Goal: Task Accomplishment & Management: Complete application form

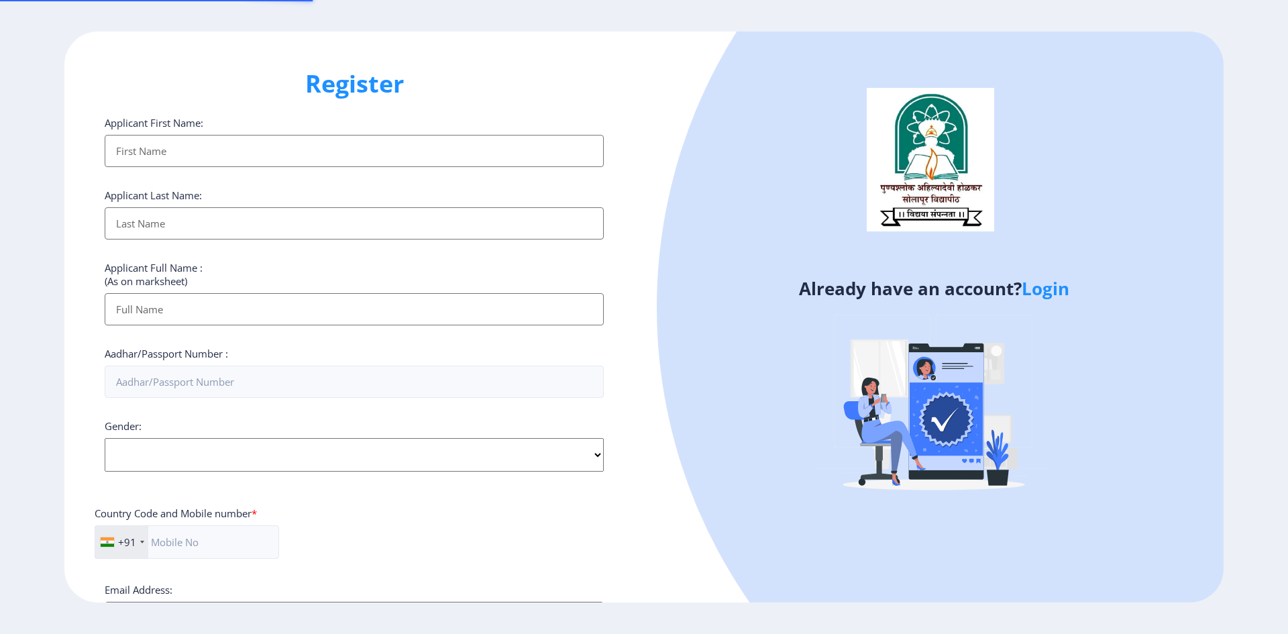
select select
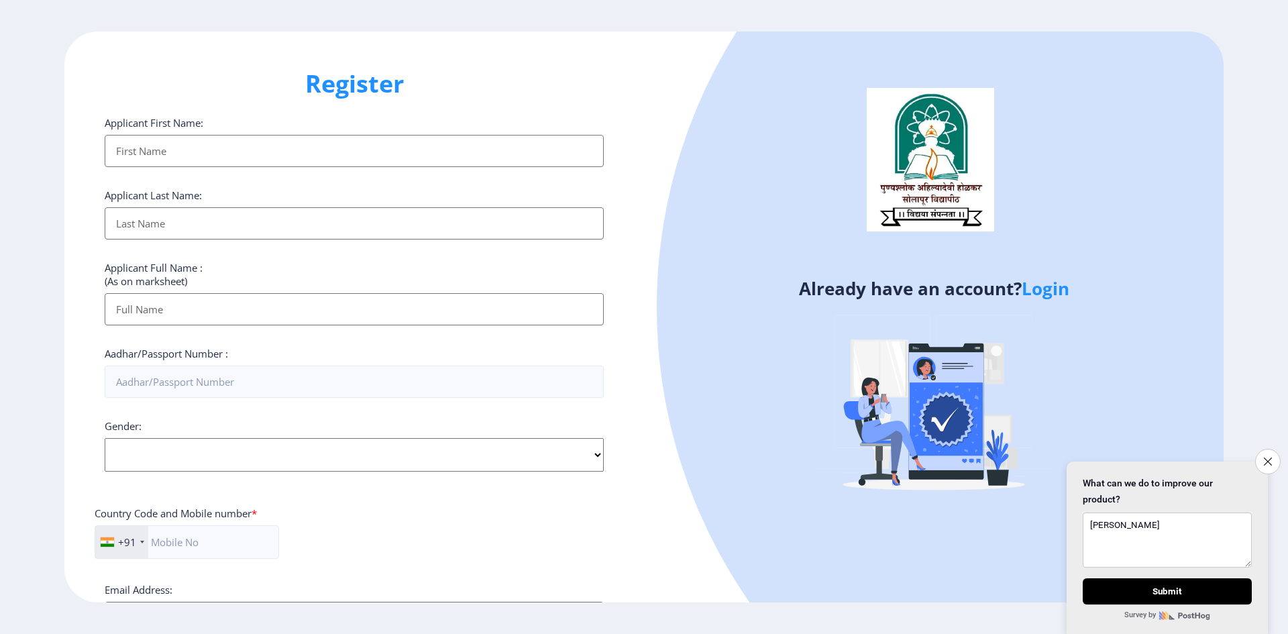
type textarea "[PERSON_NAME]"
click at [179, 156] on input "Applicant First Name:" at bounding box center [354, 151] width 499 height 32
type input "[PERSON_NAME]"
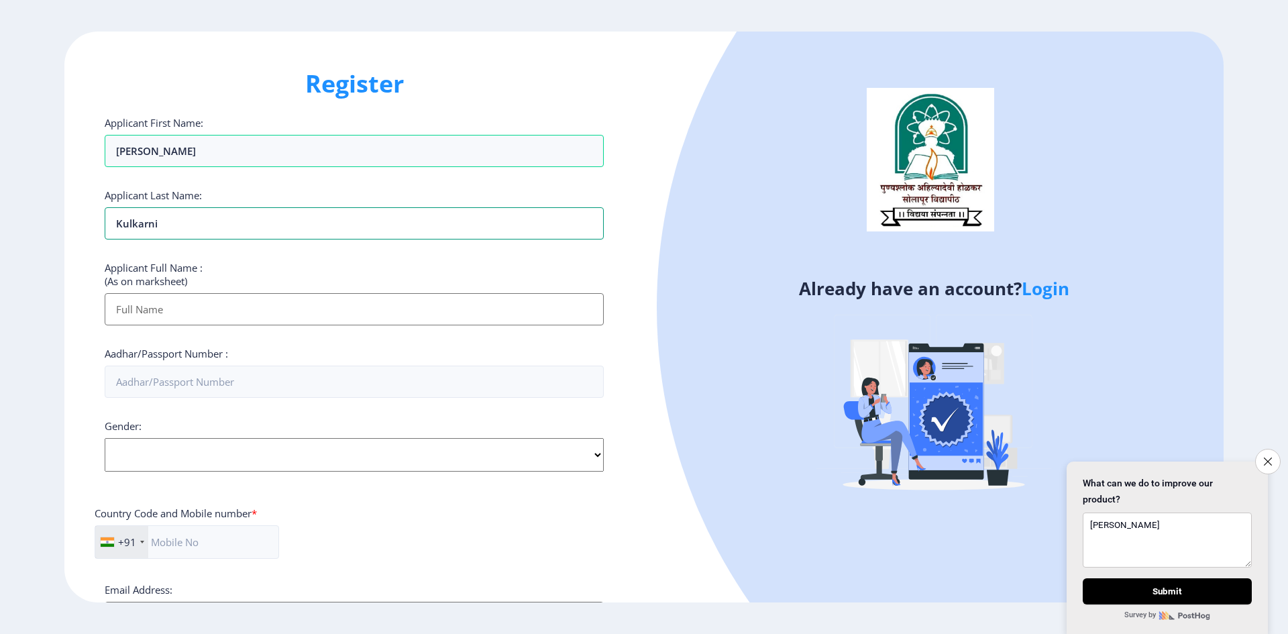
type input "Kulkarni"
type input "[PERSON_NAME] [PERSON_NAME]"
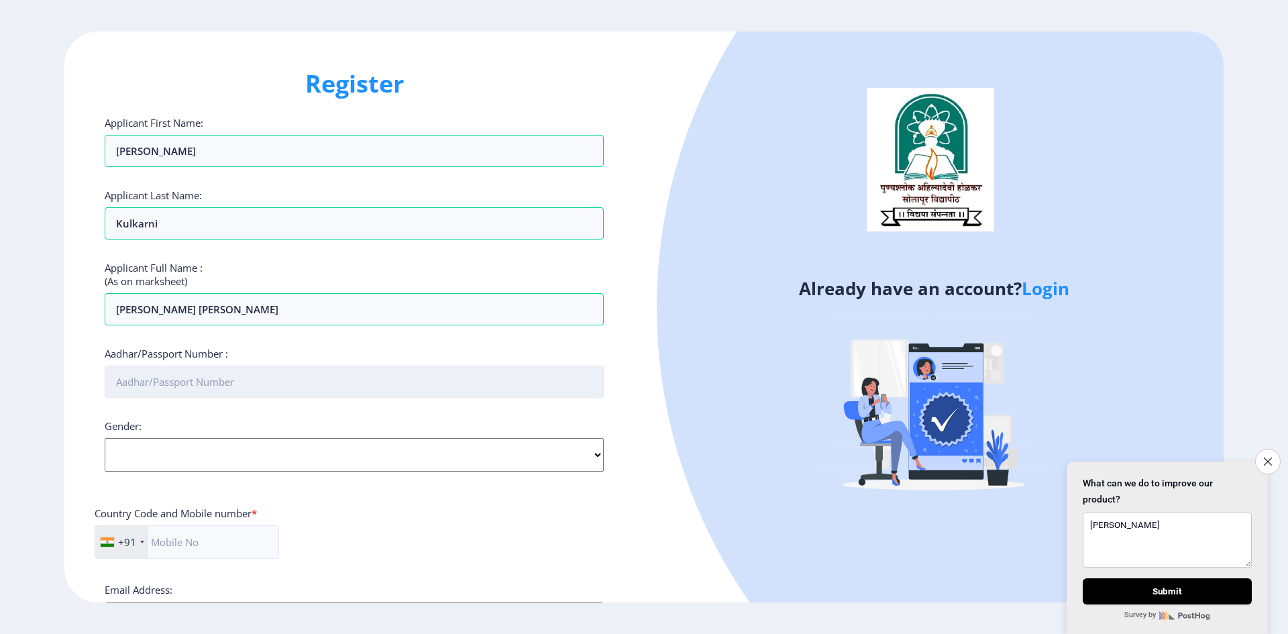
click at [195, 381] on input "Aadhar/Passport Number :" at bounding box center [354, 382] width 499 height 32
type input "910706711129"
click at [592, 455] on select "Select Gender [DEMOGRAPHIC_DATA] [DEMOGRAPHIC_DATA] Other" at bounding box center [354, 455] width 499 height 34
select select "[DEMOGRAPHIC_DATA]"
click at [105, 438] on select "Select Gender [DEMOGRAPHIC_DATA] [DEMOGRAPHIC_DATA] Other" at bounding box center [354, 455] width 499 height 34
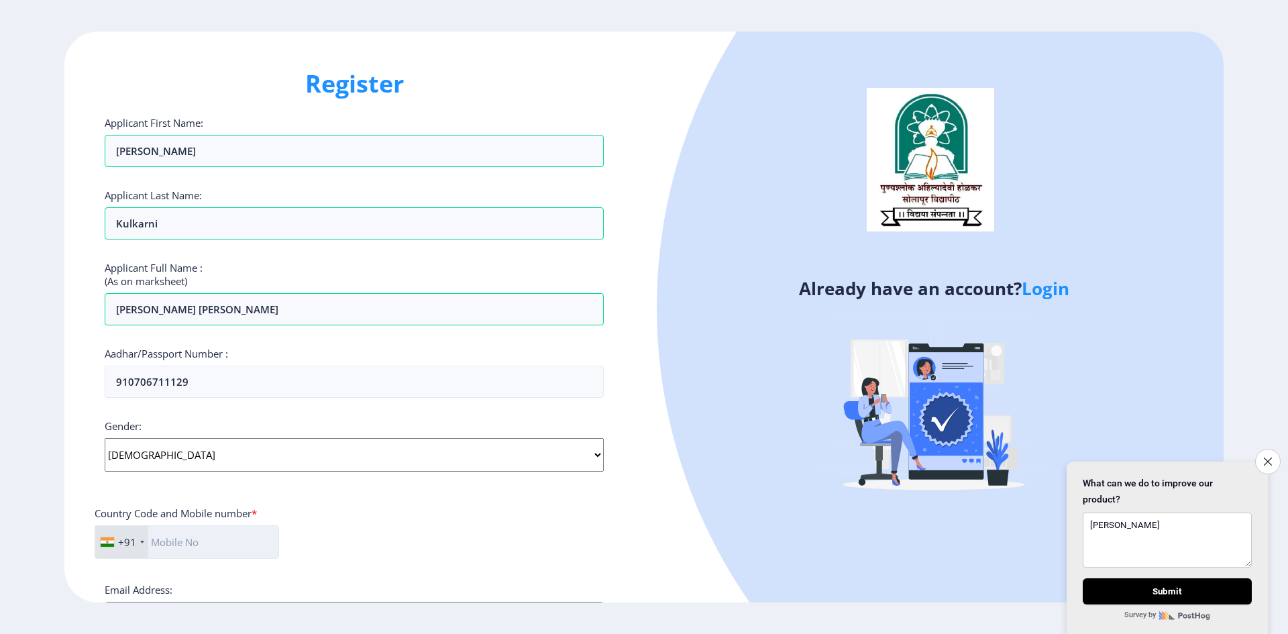
click at [209, 544] on input "text" at bounding box center [187, 542] width 185 height 34
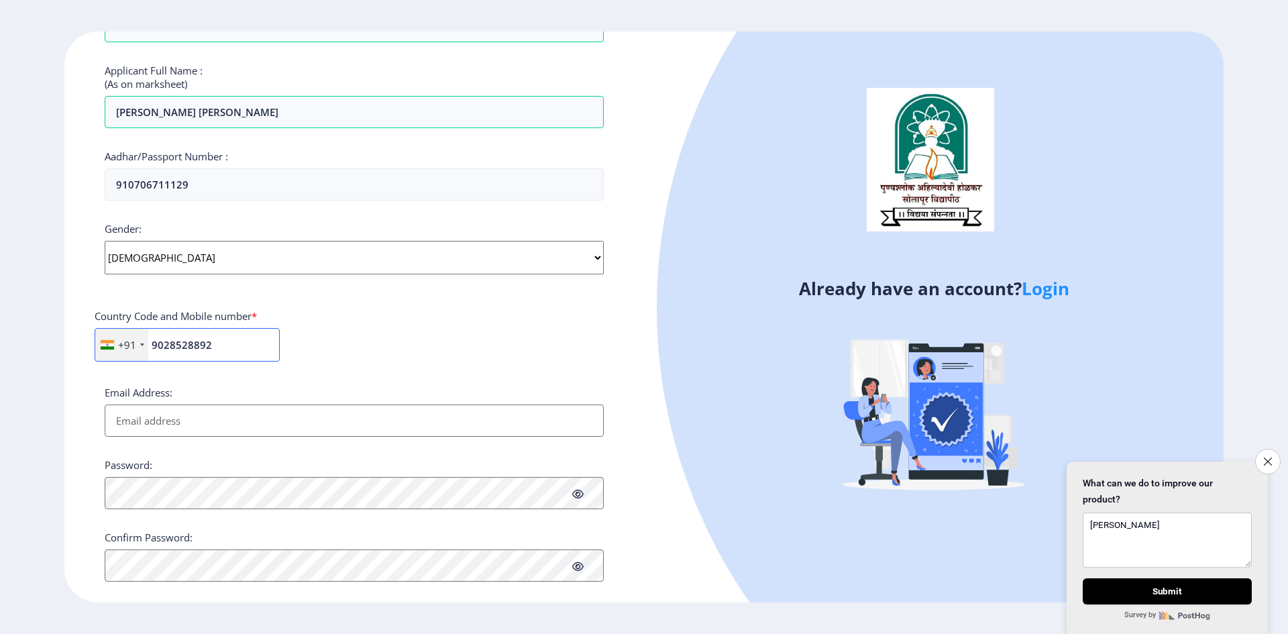
scroll to position [201, 0]
type input "9028528892"
click at [201, 419] on input "Email Address:" at bounding box center [354, 417] width 499 height 32
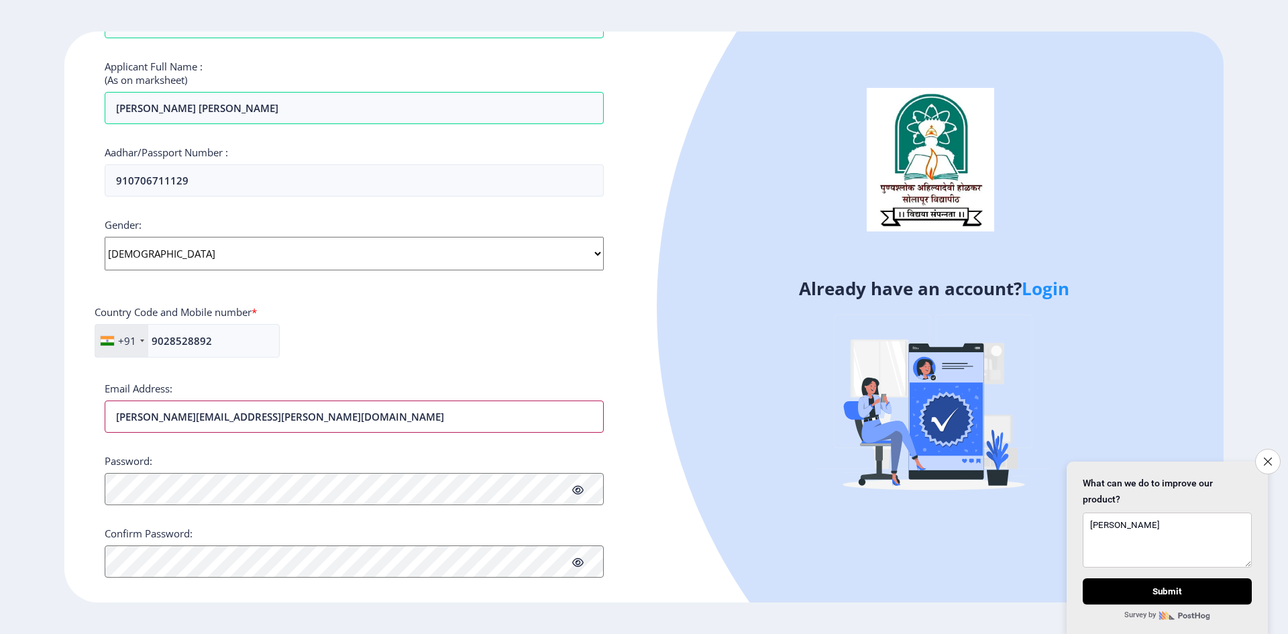
type input "madhuri.umbardand@gmail.com"
click at [191, 480] on div "Password:" at bounding box center [354, 479] width 499 height 51
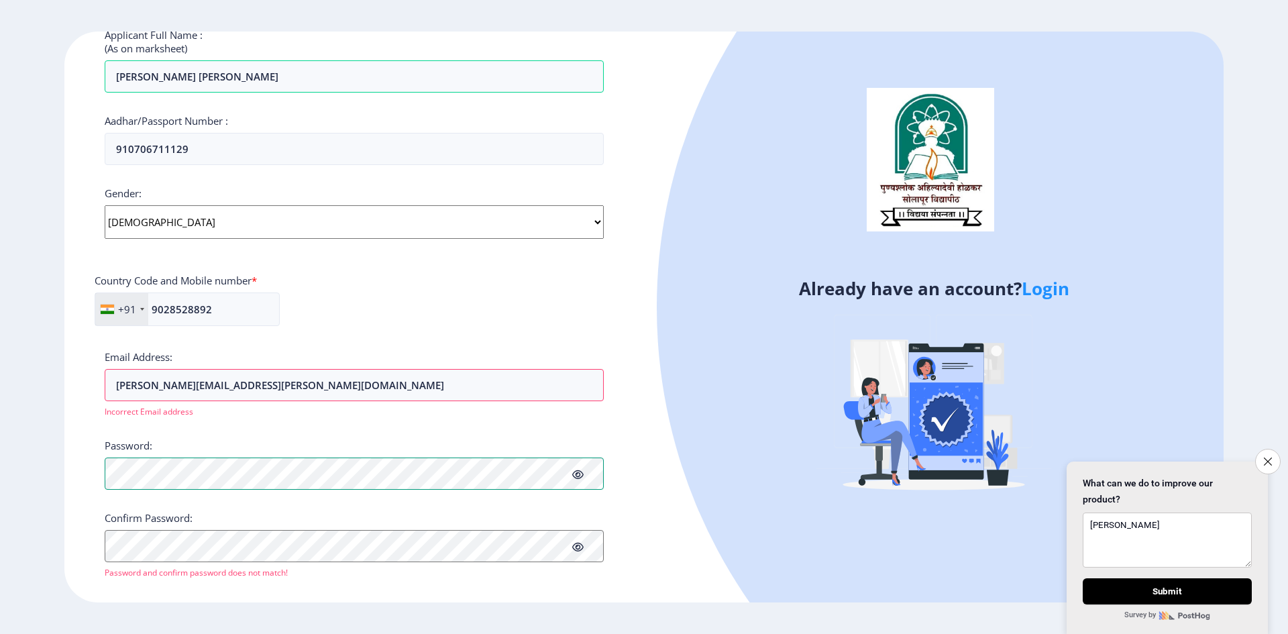
scroll to position [250, 0]
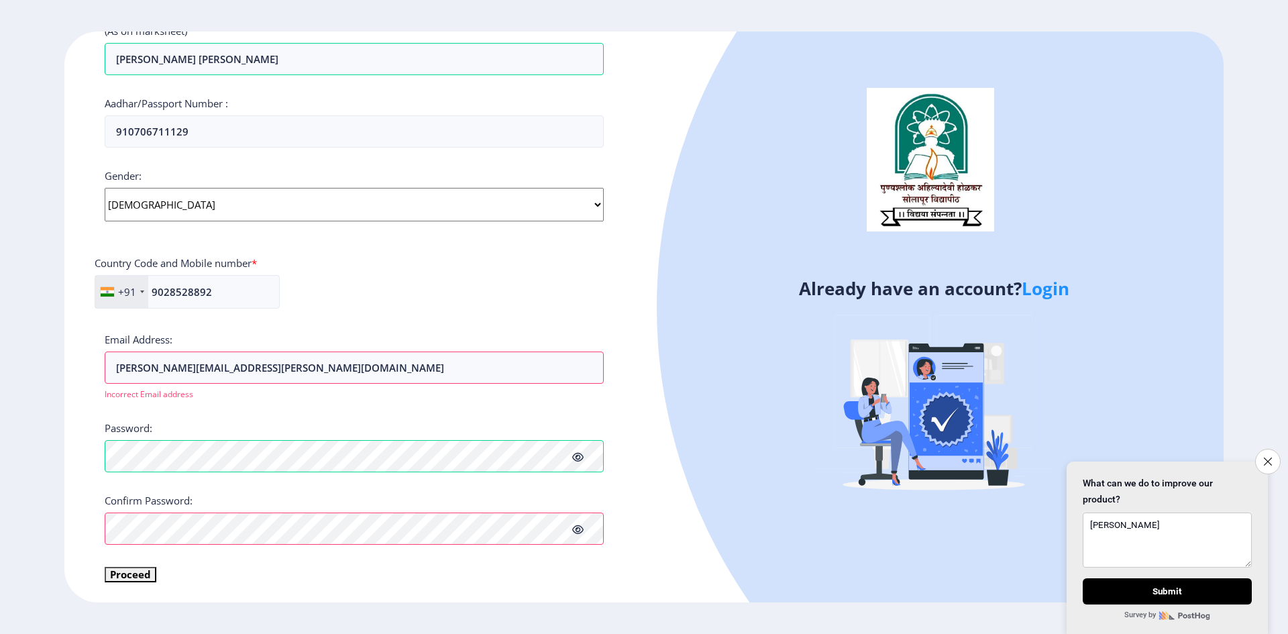
click at [580, 534] on icon at bounding box center [577, 530] width 11 height 10
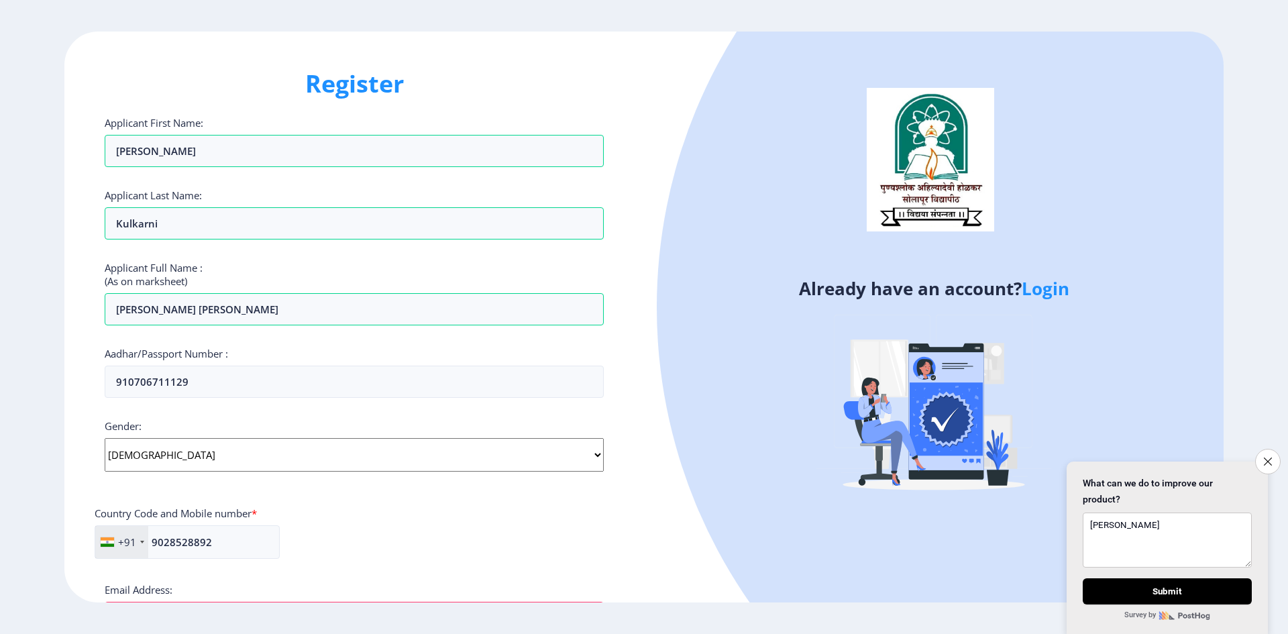
scroll to position [266, 0]
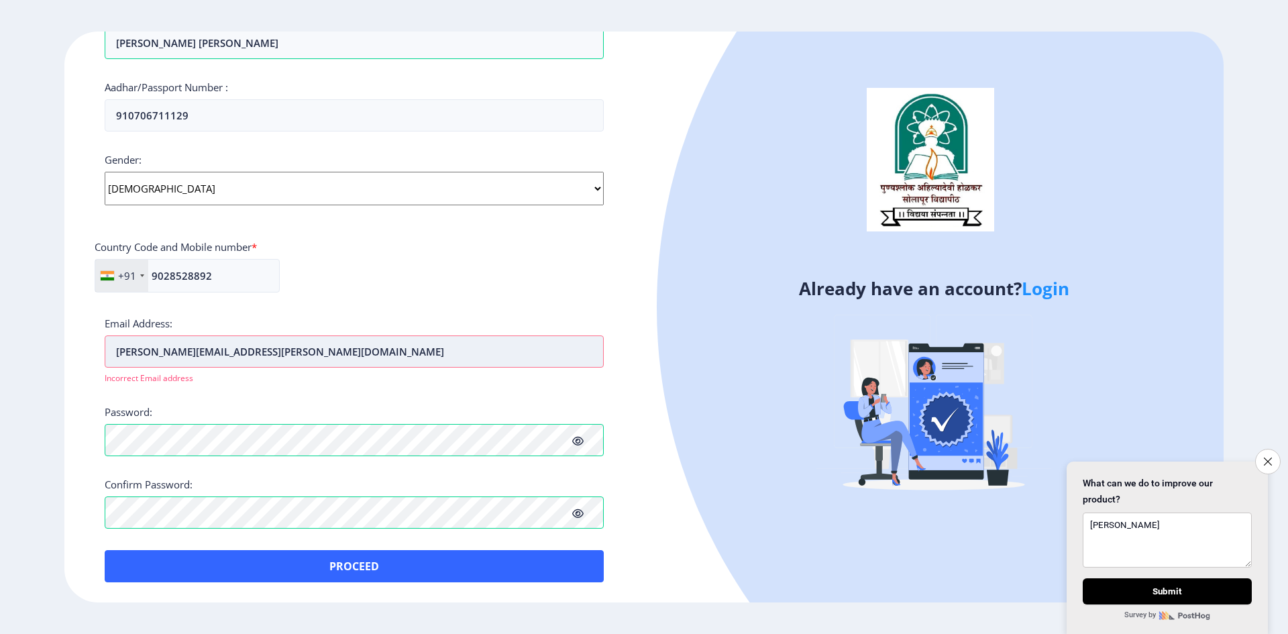
click at [283, 350] on input "[PERSON_NAME][EMAIL_ADDRESS][PERSON_NAME][DOMAIN_NAME]" at bounding box center [354, 352] width 499 height 32
click at [98, 453] on div "Register Applicant First Name: Madhuri Applicant Last Name: Kulkarni Applicant …" at bounding box center [354, 317] width 580 height 571
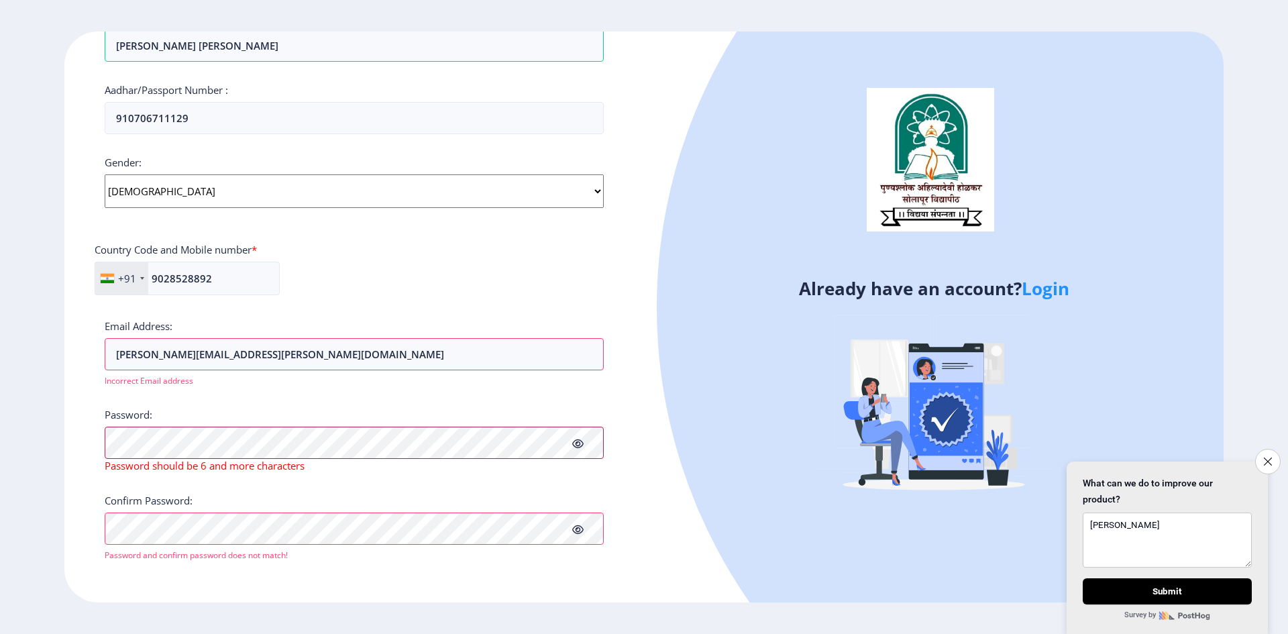
scroll to position [264, 0]
click at [103, 536] on div "Register Applicant First Name: Madhuri Applicant Last Name: Kulkarni Applicant …" at bounding box center [354, 317] width 580 height 571
click at [1276, 454] on button "Close survey" at bounding box center [1268, 462] width 28 height 28
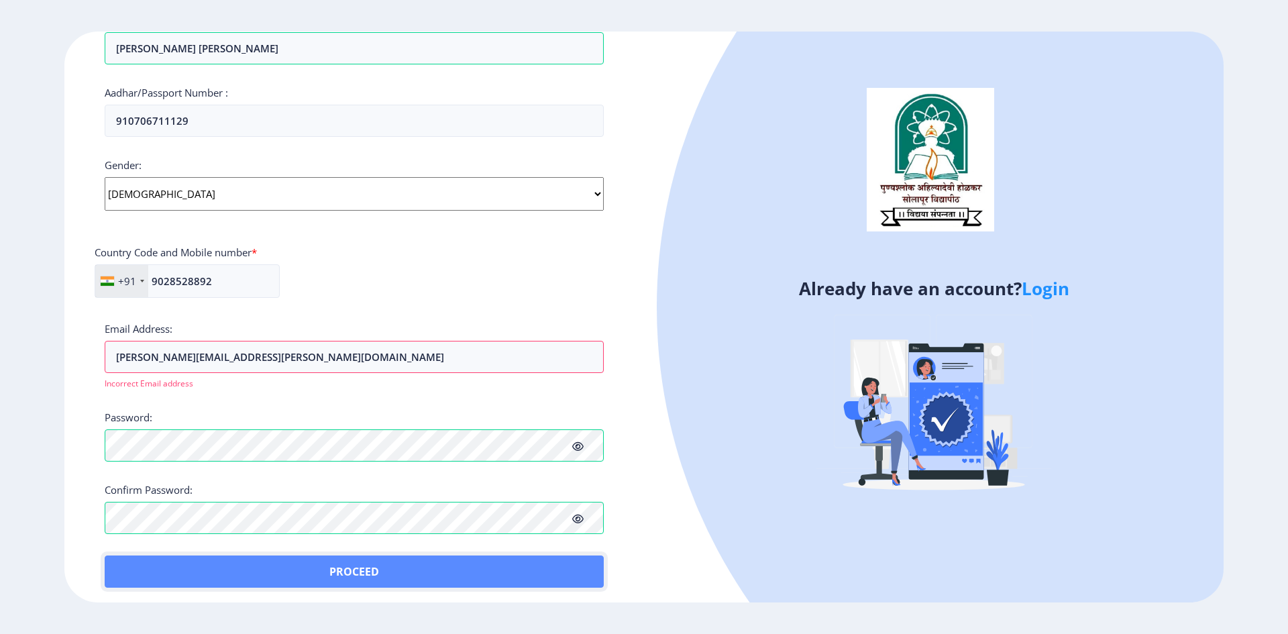
click at [133, 576] on button "Proceed" at bounding box center [354, 572] width 499 height 32
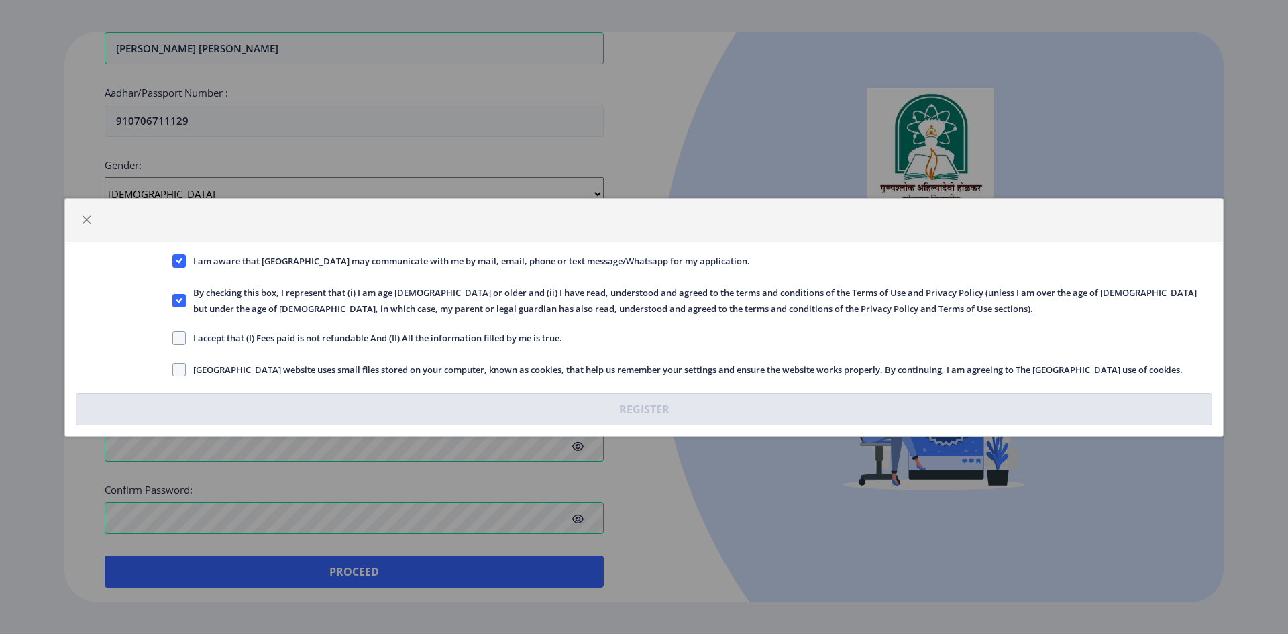
click at [174, 346] on nb-checkbox "I accept that (I) Fees paid is not refundable And (II) All the information fill…" at bounding box center [367, 341] width 390 height 13
click at [178, 342] on span at bounding box center [178, 338] width 13 height 13
click at [173, 338] on input "I accept that (I) Fees paid is not refundable And (II) All the information fill…" at bounding box center [172, 338] width 1 height 1
checkbox input "true"
click at [178, 369] on span at bounding box center [178, 369] width 13 height 13
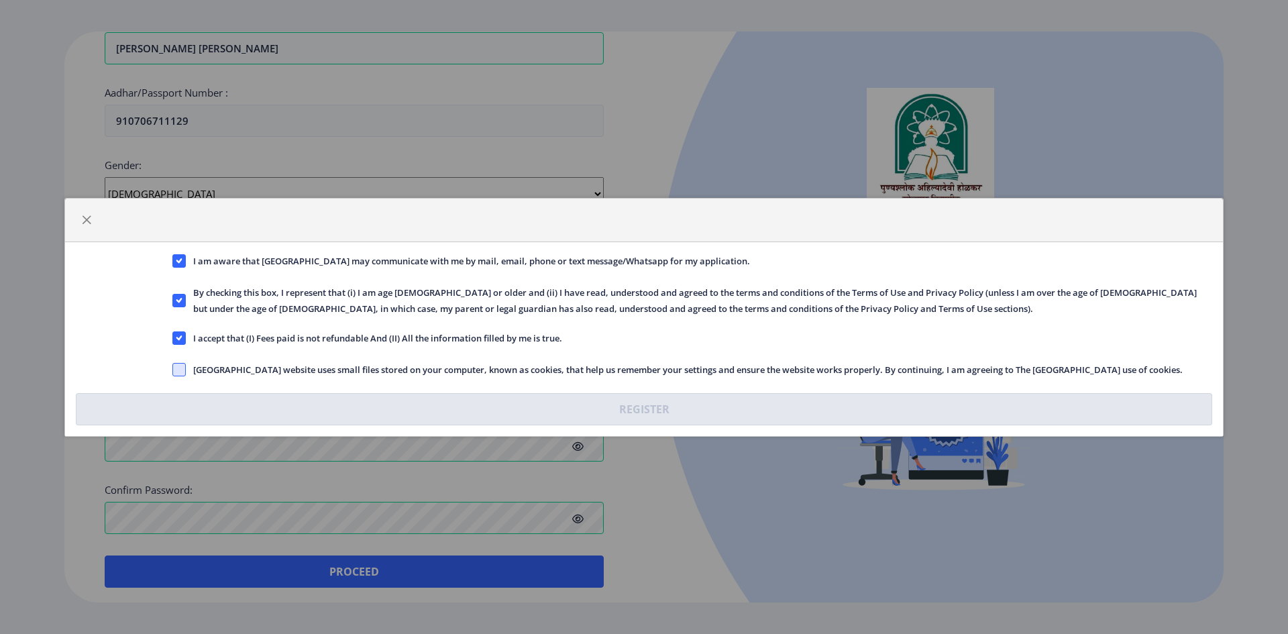
click at [173, 369] on input "Solapur University website uses small files stored on your computer, known as c…" at bounding box center [172, 369] width 1 height 1
checkbox input "true"
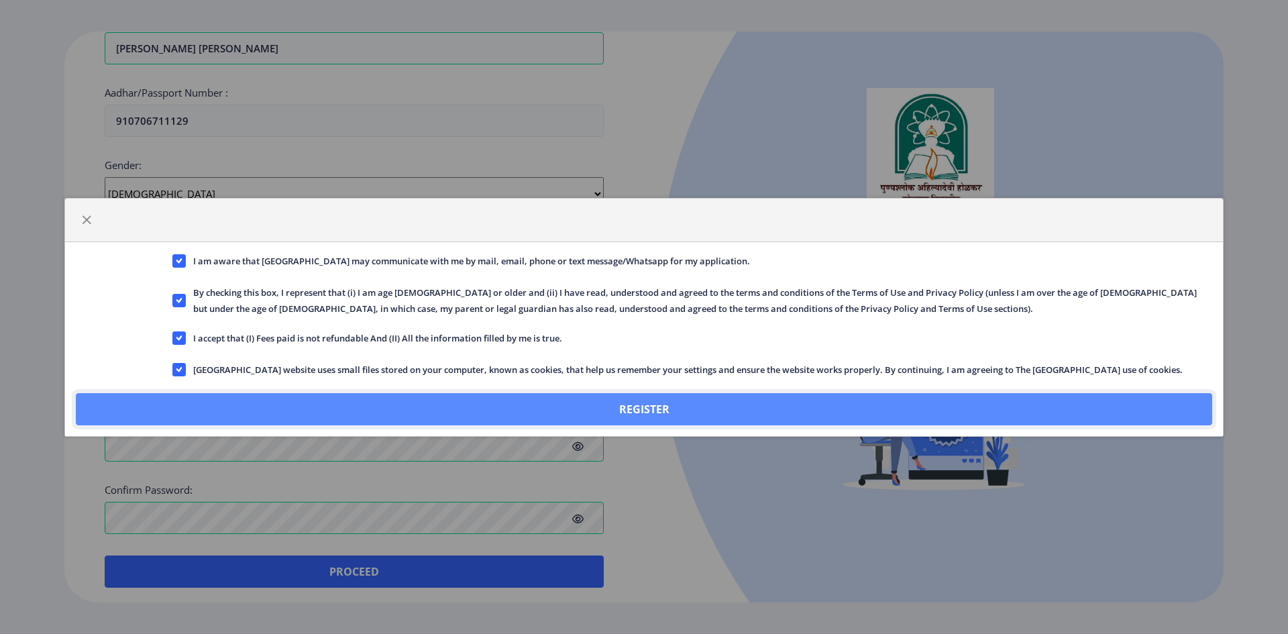
click at [644, 407] on button "Register" at bounding box center [644, 409] width 1137 height 32
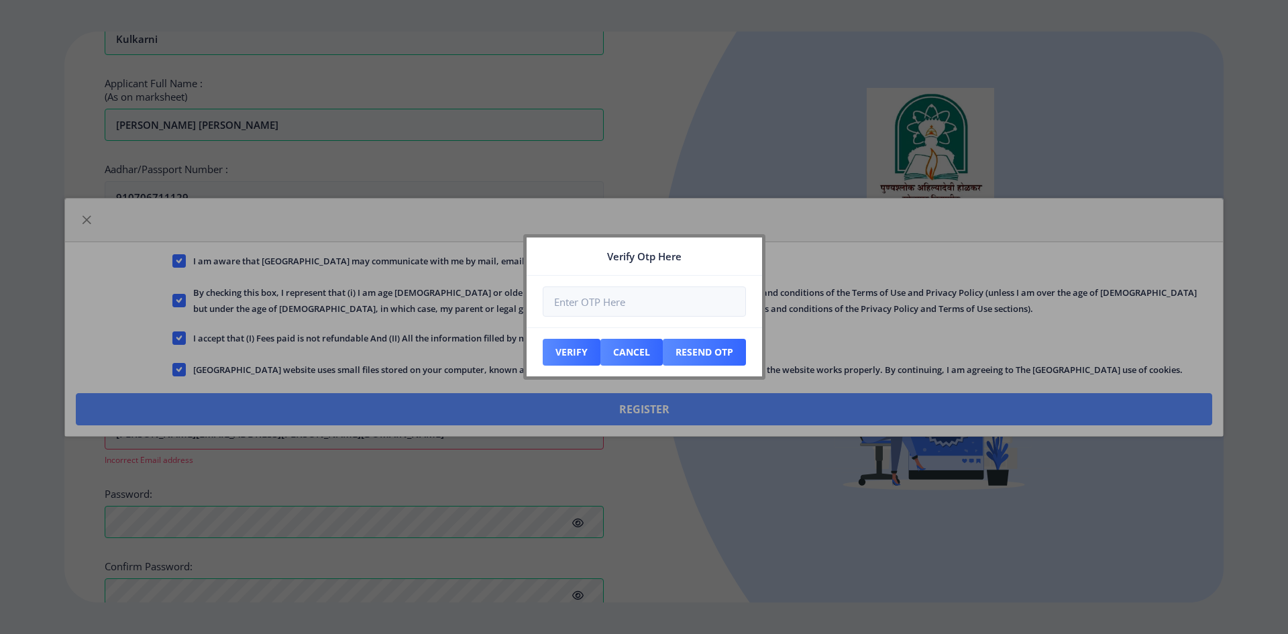
scroll to position [338, 0]
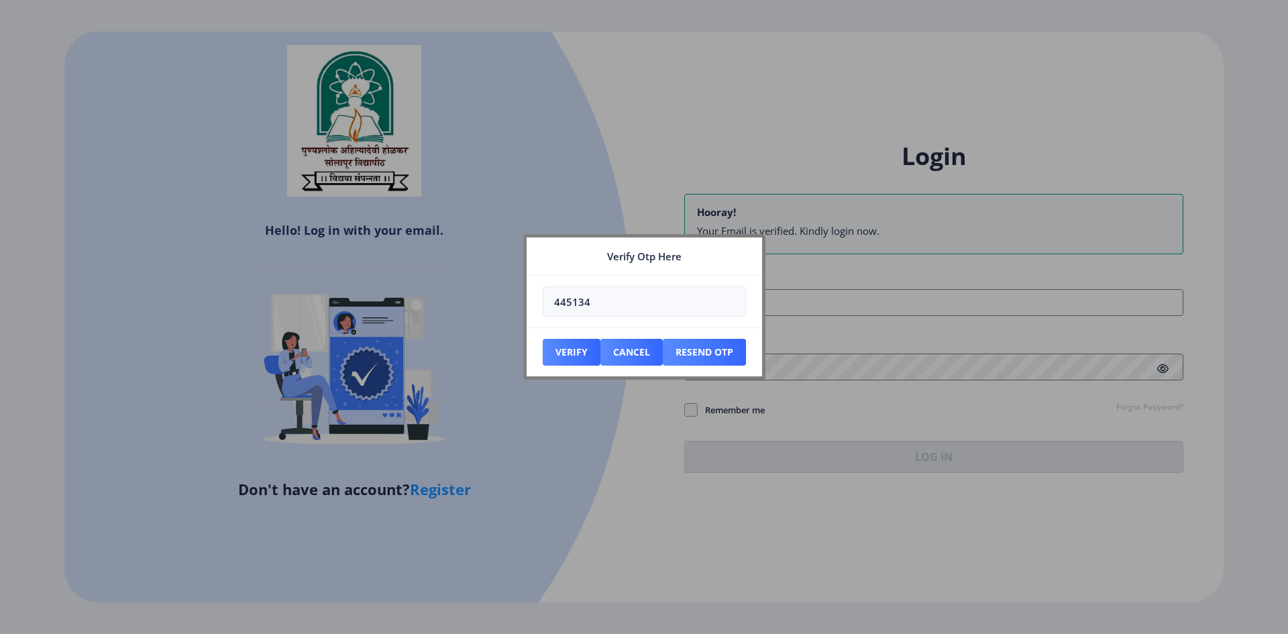
type input "445134"
click at [574, 350] on button "Verify" at bounding box center [572, 352] width 58 height 27
click at [567, 355] on button "Verify" at bounding box center [572, 352] width 58 height 27
drag, startPoint x: 605, startPoint y: 304, endPoint x: 521, endPoint y: 311, distance: 84.2
click at [521, 311] on div "Verify Otp Here 445134 Verify Cancel Resend Otp" at bounding box center [644, 317] width 1288 height 634
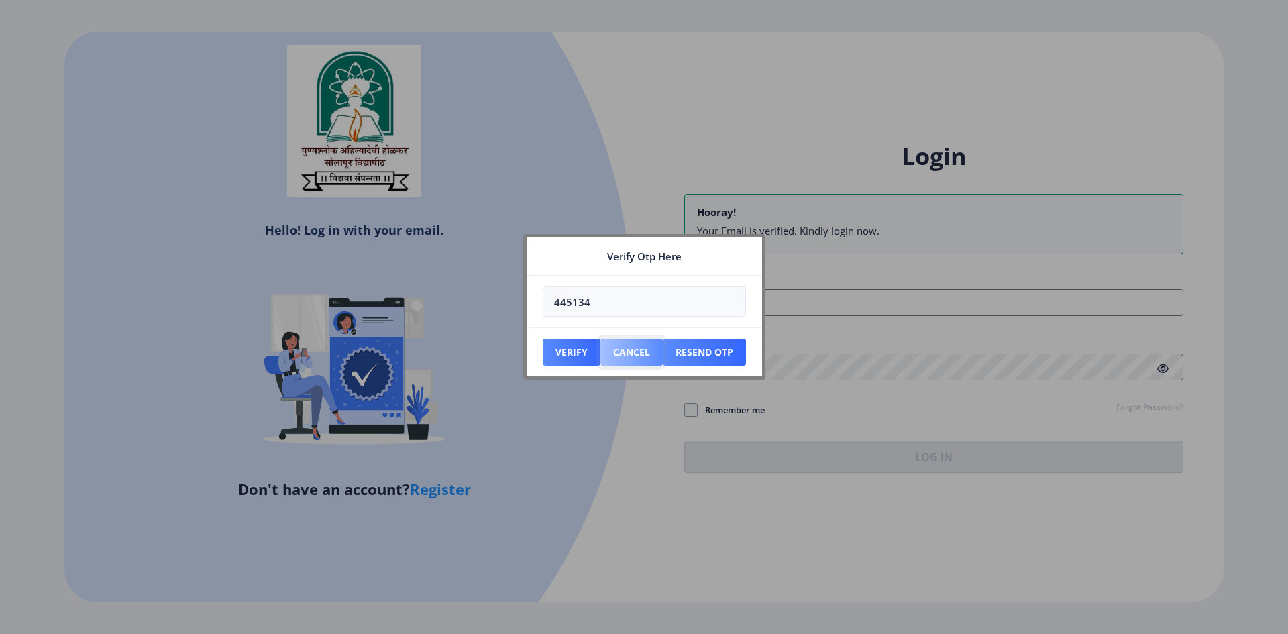
click at [626, 349] on button "Cancel" at bounding box center [632, 352] width 62 height 27
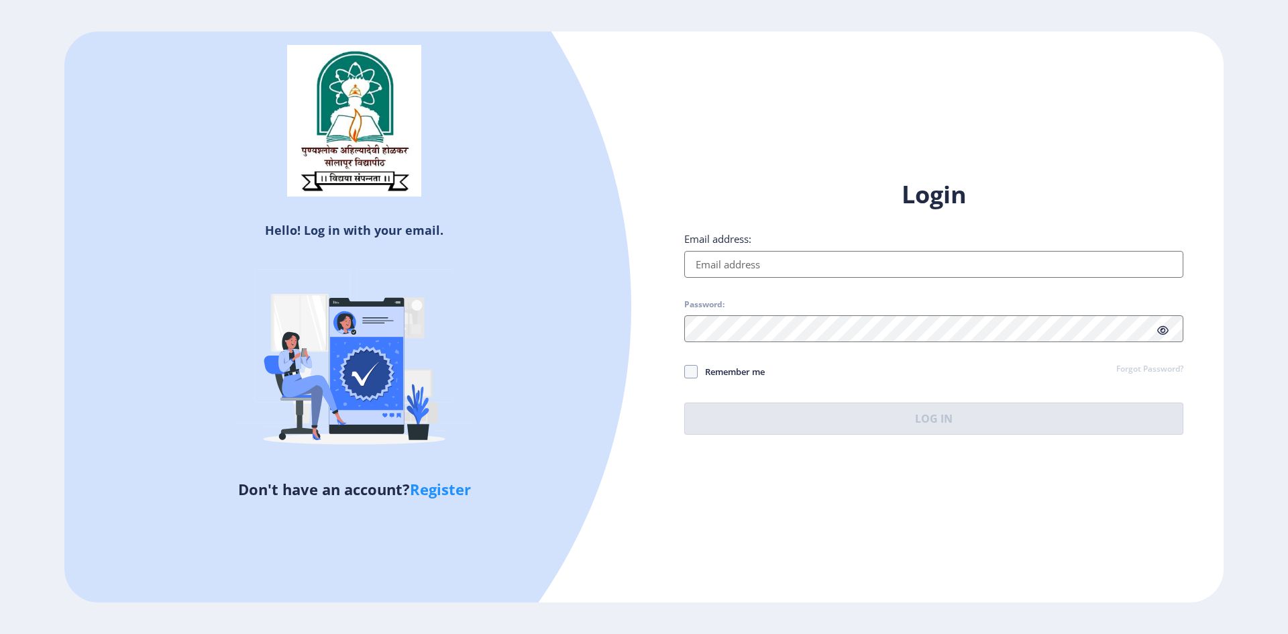
click at [709, 263] on input "Email address:" at bounding box center [933, 264] width 499 height 27
type input "[PERSON_NAME][EMAIL_ADDRESS][PERSON_NAME][DOMAIN_NAME]"
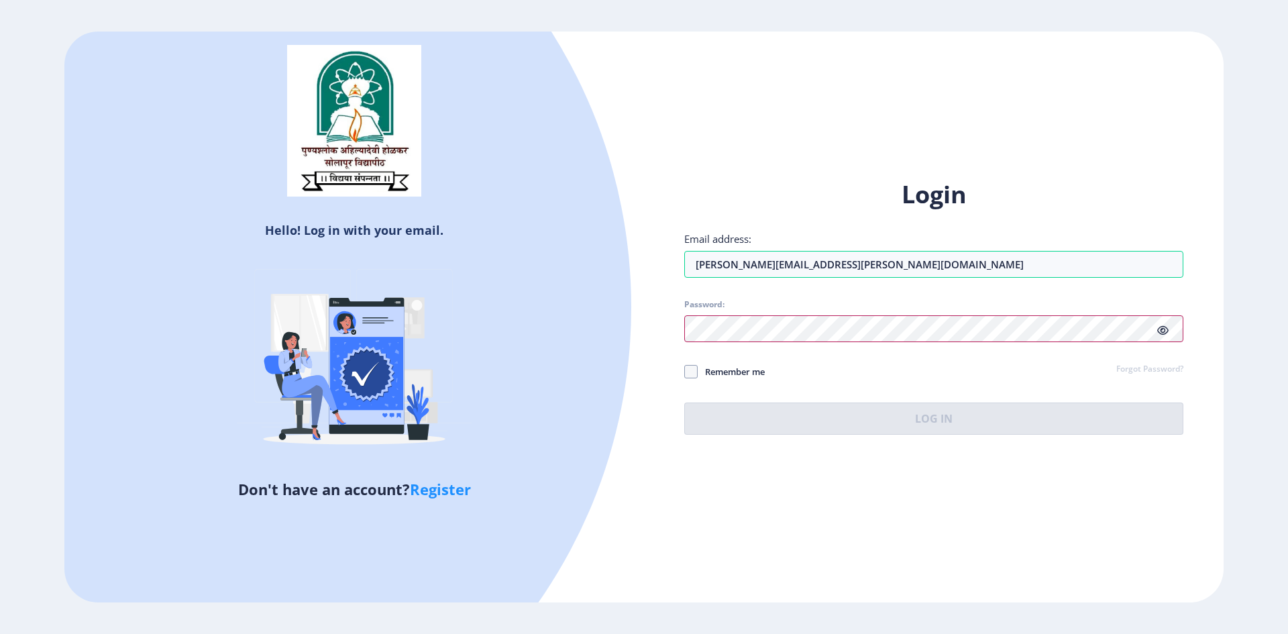
click at [1161, 330] on div at bounding box center [933, 328] width 499 height 27
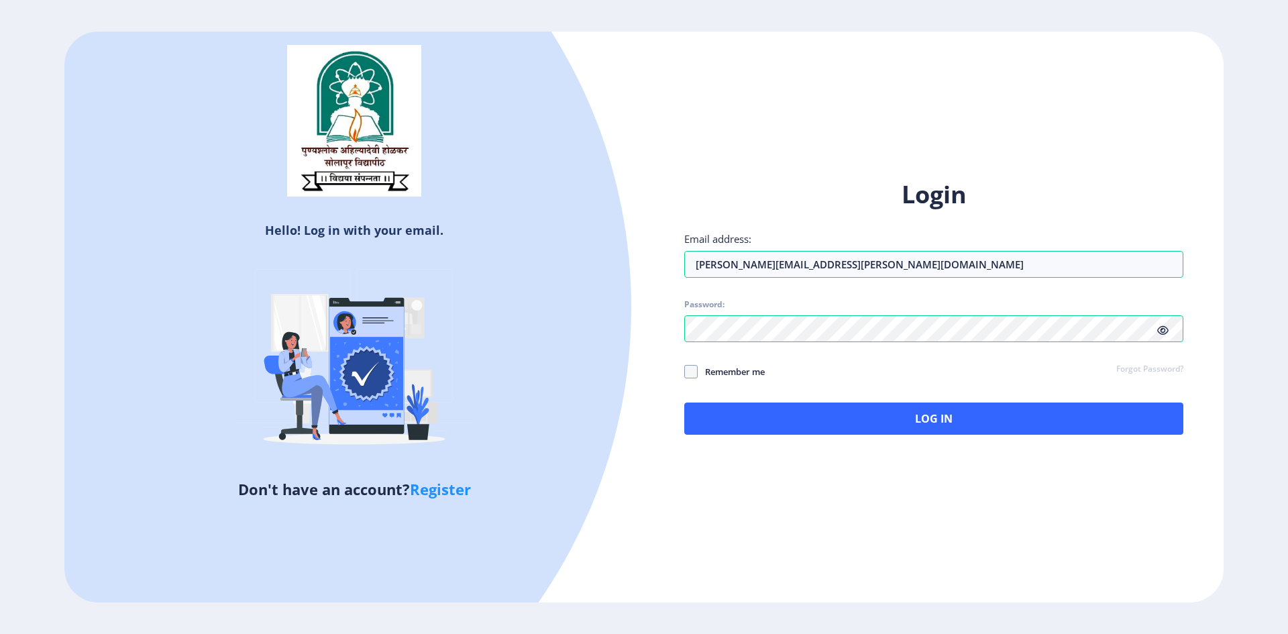
drag, startPoint x: 948, startPoint y: 488, endPoint x: 885, endPoint y: 563, distance: 98.1
click at [948, 488] on div "Hello! Log in with your email. Don't have an account? Register Login Email addr…" at bounding box center [644, 317] width 1160 height 571
click at [692, 370] on span at bounding box center [690, 371] width 13 height 13
click at [685, 371] on input "Remember me" at bounding box center [684, 371] width 1 height 1
checkbox input "true"
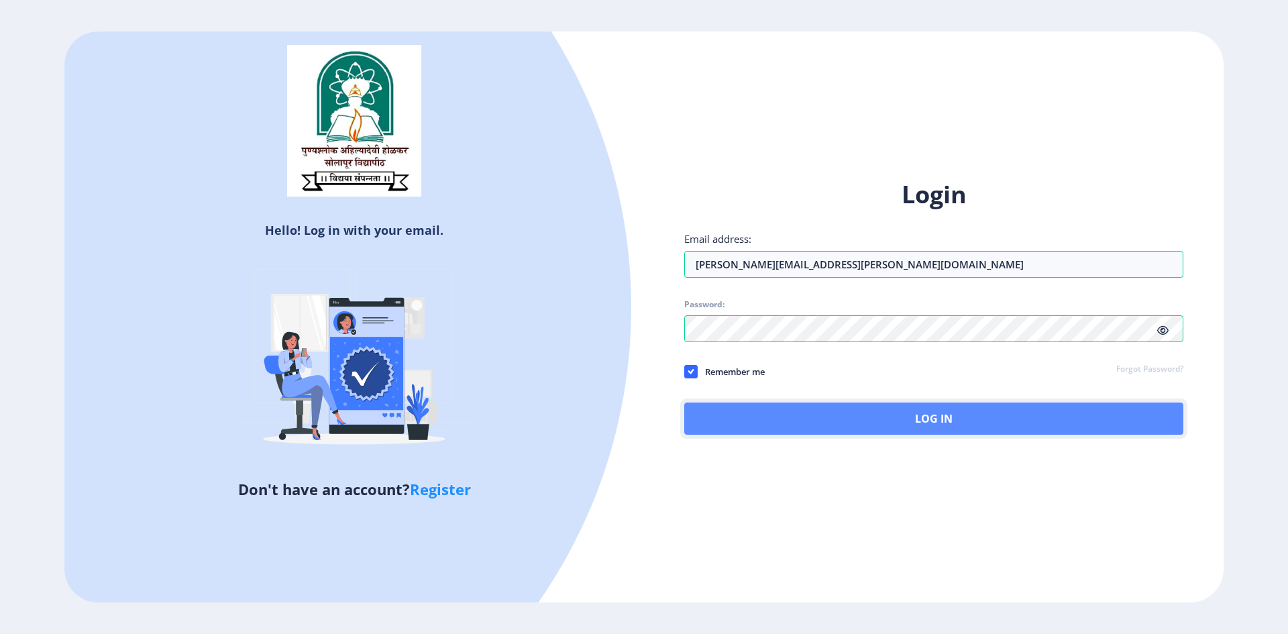
click at [929, 420] on button "Log In" at bounding box center [933, 419] width 499 height 32
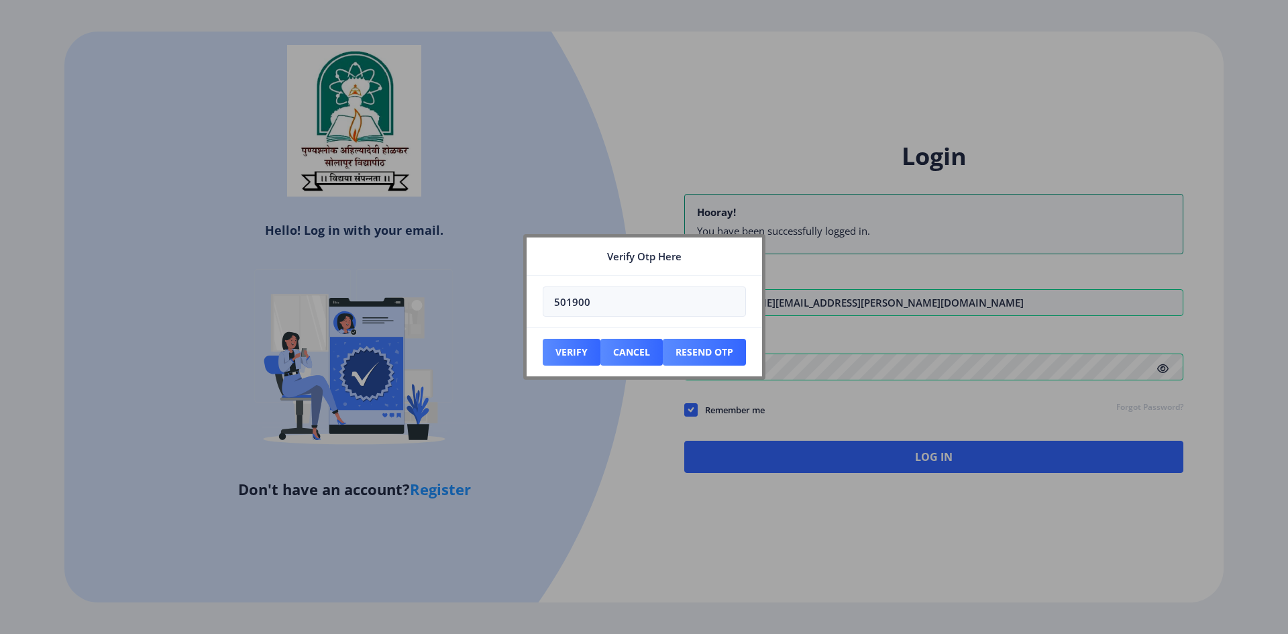
type input "501900"
drag, startPoint x: 570, startPoint y: 356, endPoint x: 567, endPoint y: 370, distance: 13.7
click at [568, 363] on button "Verify" at bounding box center [572, 352] width 58 height 27
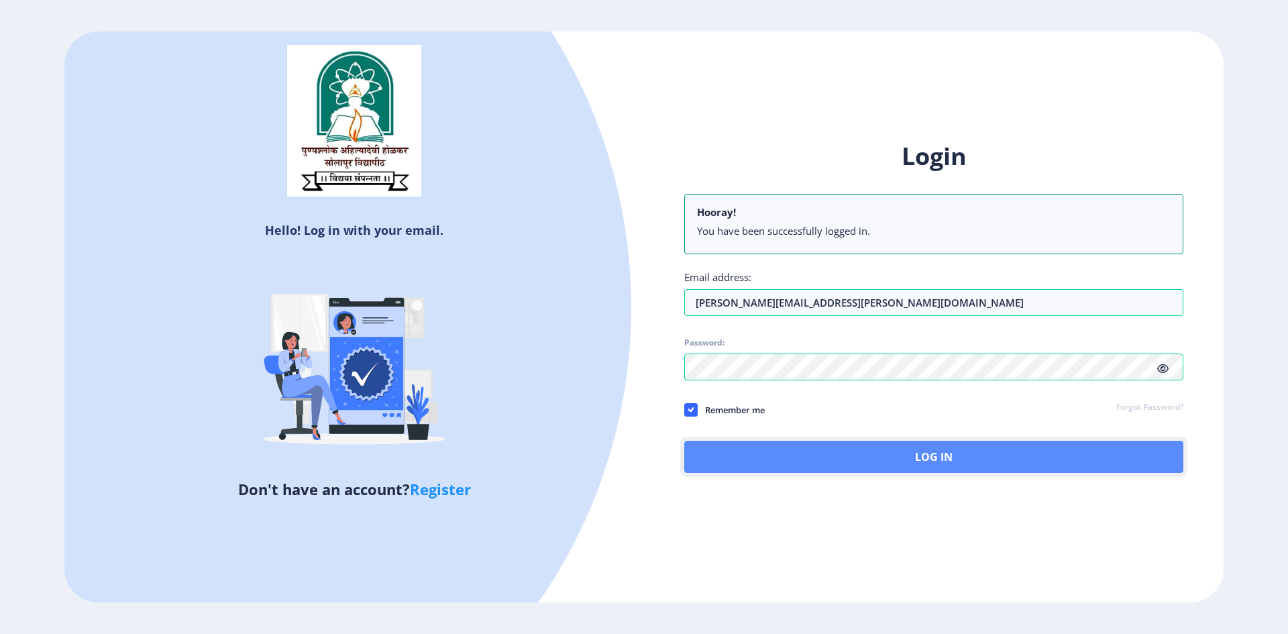
click at [968, 451] on button "Log In" at bounding box center [933, 457] width 499 height 32
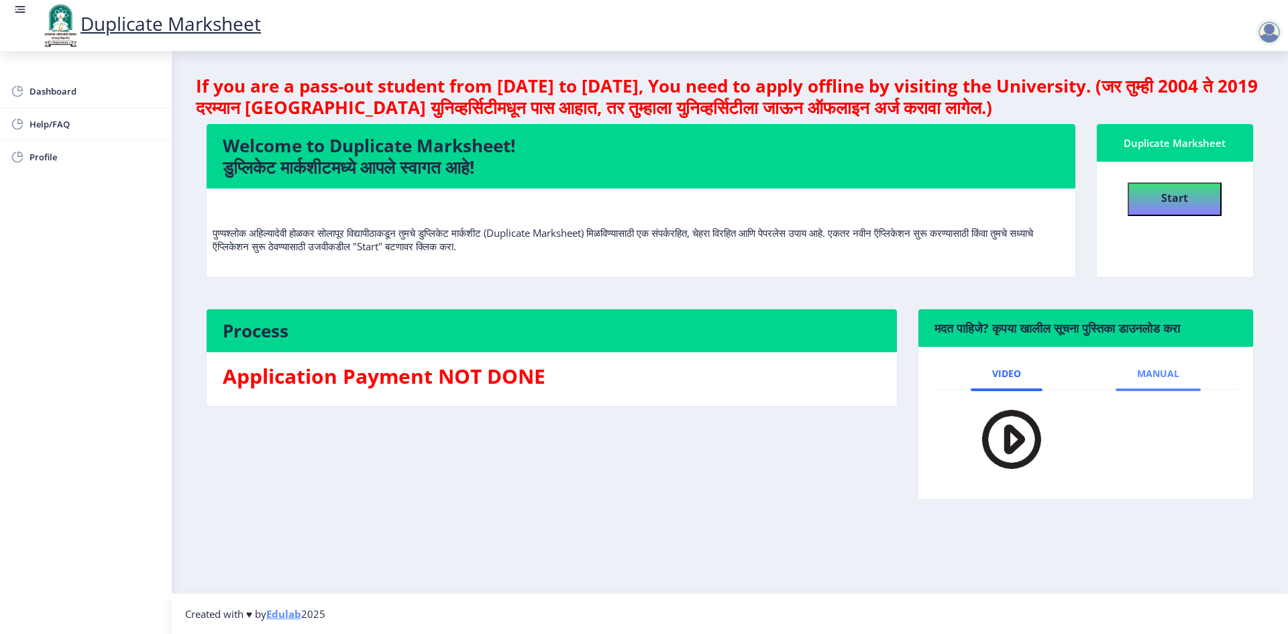
click at [1168, 370] on span "Manual" at bounding box center [1158, 373] width 42 height 11
click at [1003, 450] on img at bounding box center [993, 441] width 74 height 81
click at [1273, 30] on div at bounding box center [1269, 32] width 27 height 27
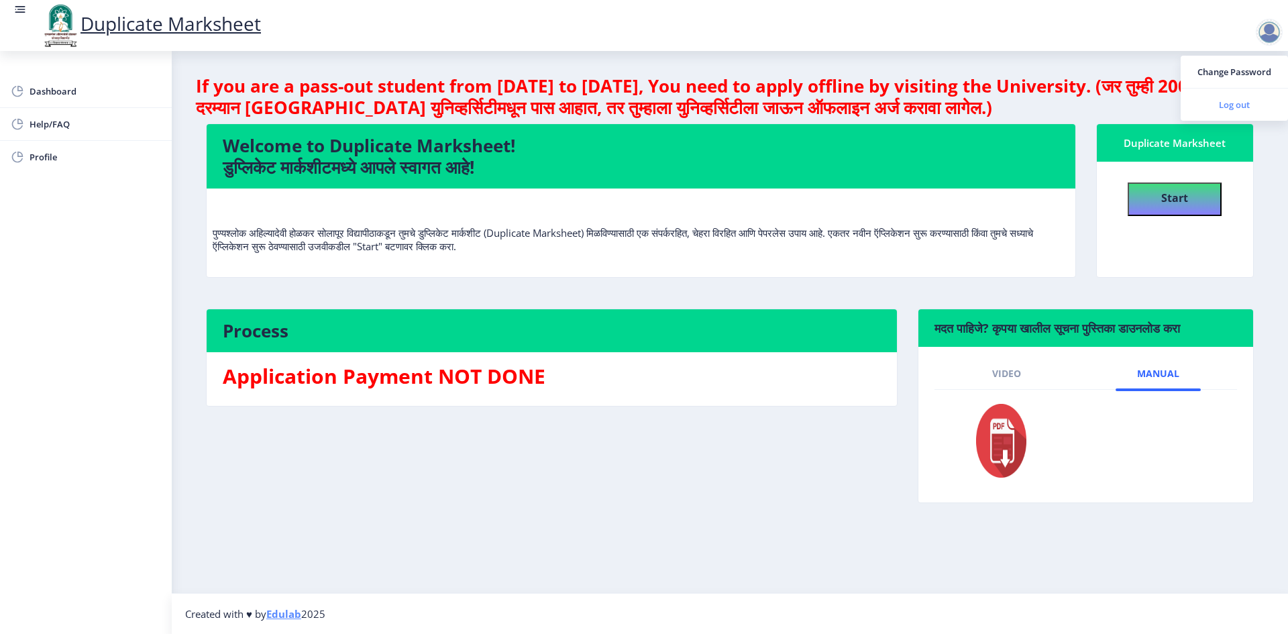
click at [1238, 103] on span "Log out" at bounding box center [1235, 105] width 86 height 16
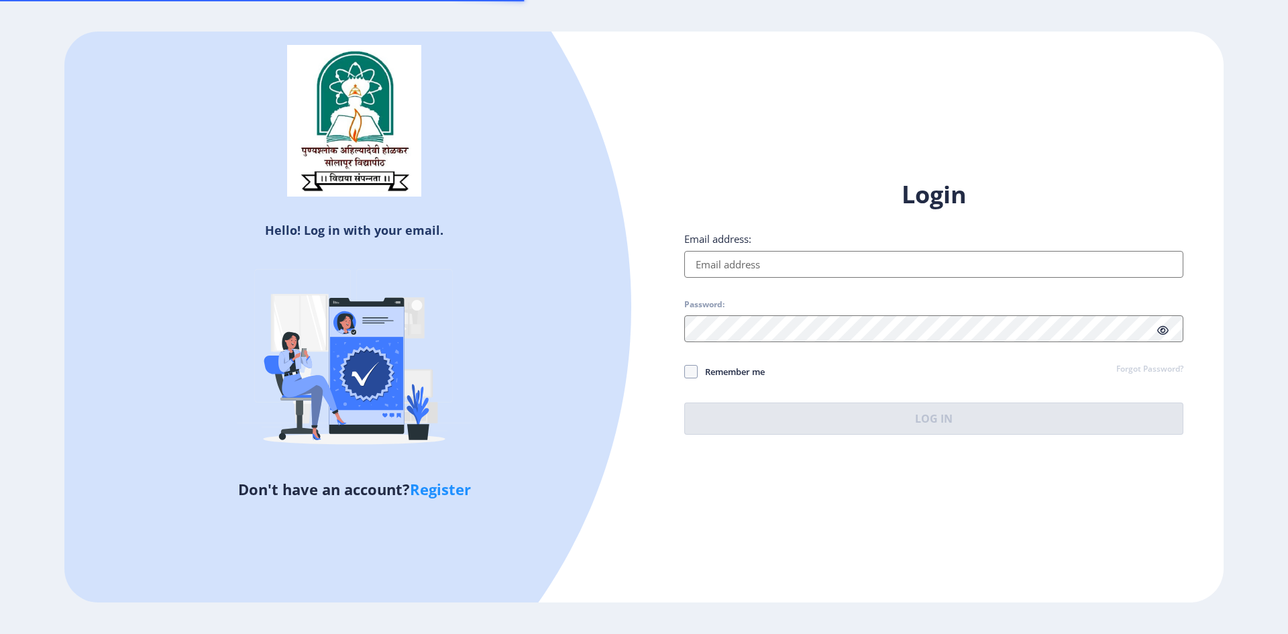
type input "[PERSON_NAME][EMAIL_ADDRESS][PERSON_NAME][DOMAIN_NAME]"
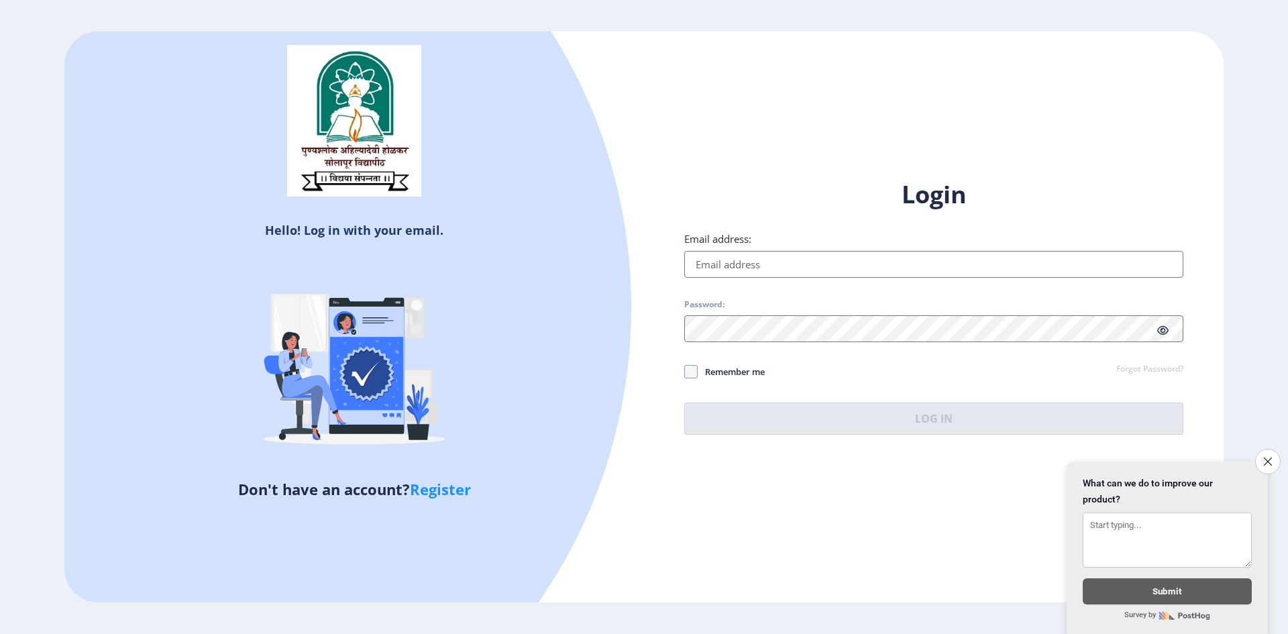
click at [738, 266] on input "Email address:" at bounding box center [933, 264] width 499 height 27
click at [854, 154] on div "Hello! Log in with your email. Don't have an account? Register Login Email addr…" at bounding box center [644, 317] width 1160 height 571
click at [1273, 450] on button "Close survey" at bounding box center [1268, 462] width 28 height 28
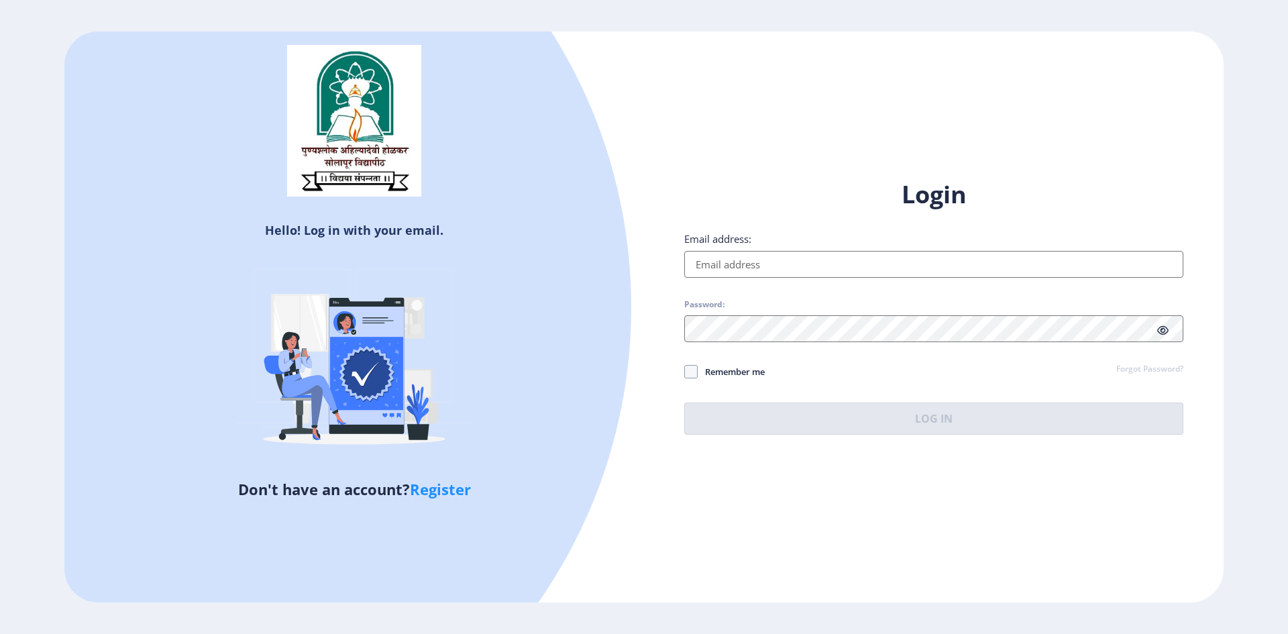
type input "[PERSON_NAME][EMAIL_ADDRESS][PERSON_NAME][DOMAIN_NAME]"
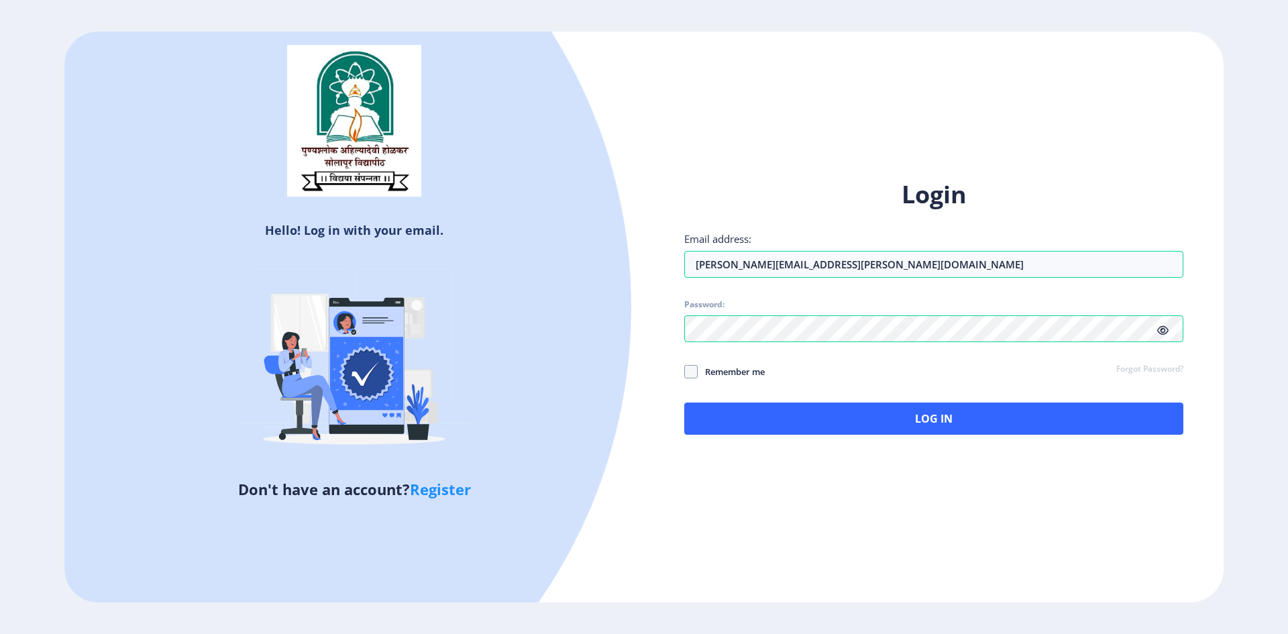
click at [1160, 330] on icon at bounding box center [1163, 330] width 11 height 10
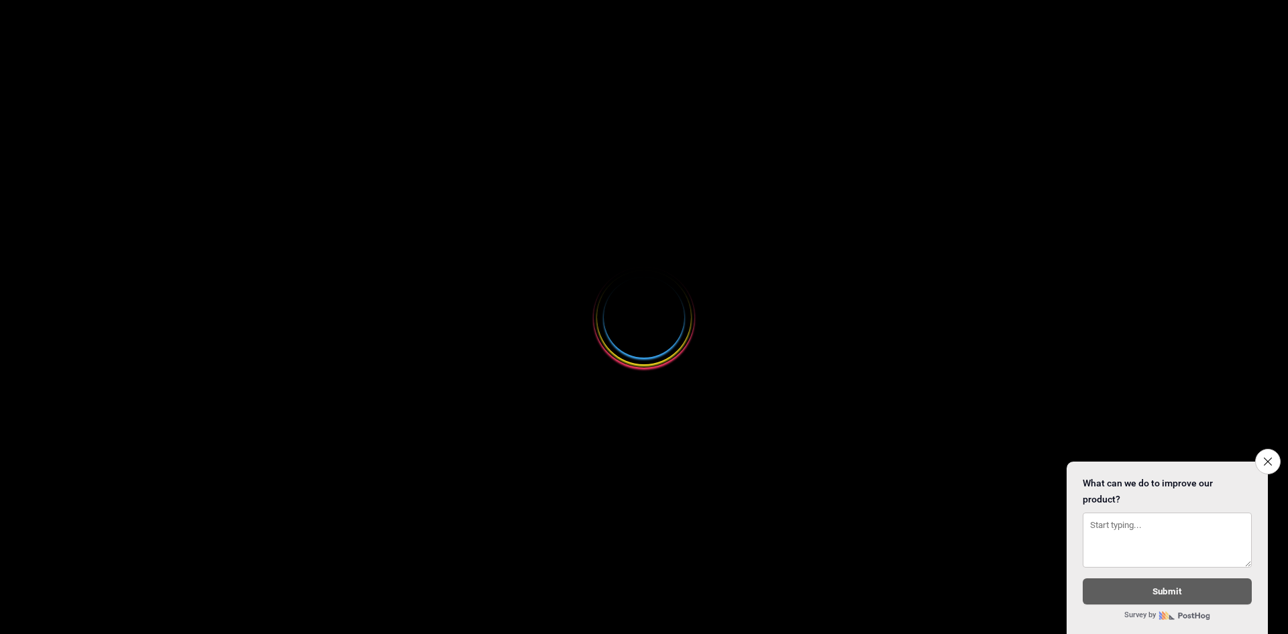
select select
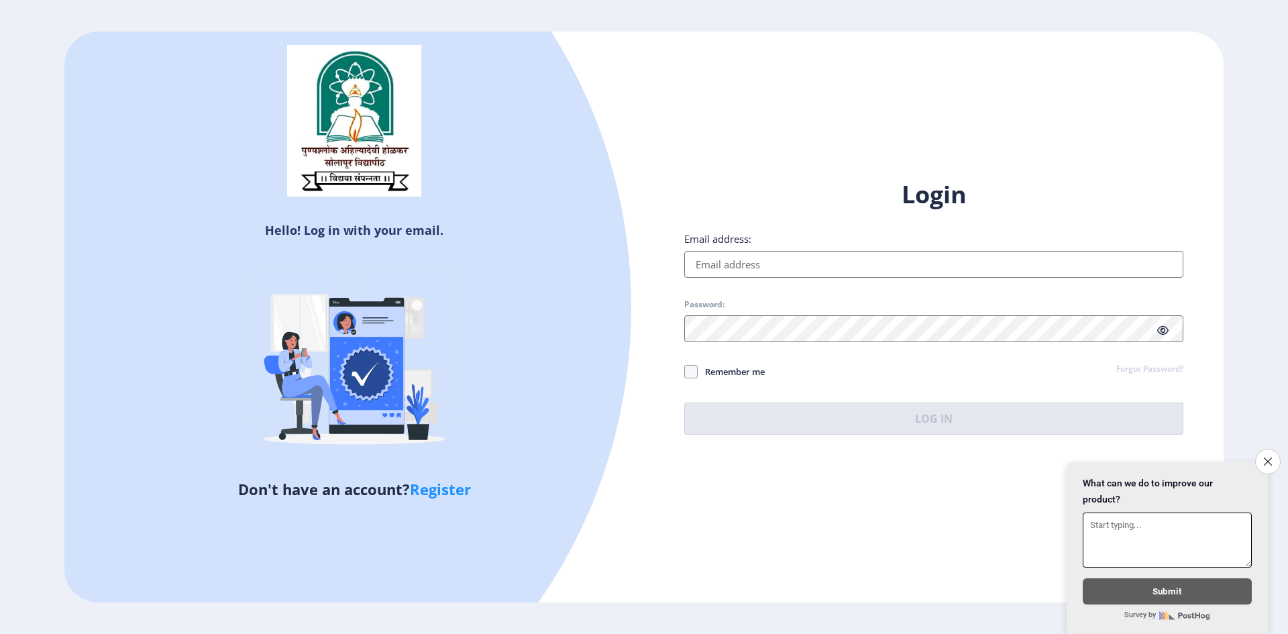
click at [770, 263] on input "Email address:" at bounding box center [933, 264] width 499 height 27
click at [789, 268] on input "Email address:" at bounding box center [933, 264] width 499 height 27
type input "[PERSON_NAME][EMAIL_ADDRESS][PERSON_NAME][DOMAIN_NAME]"
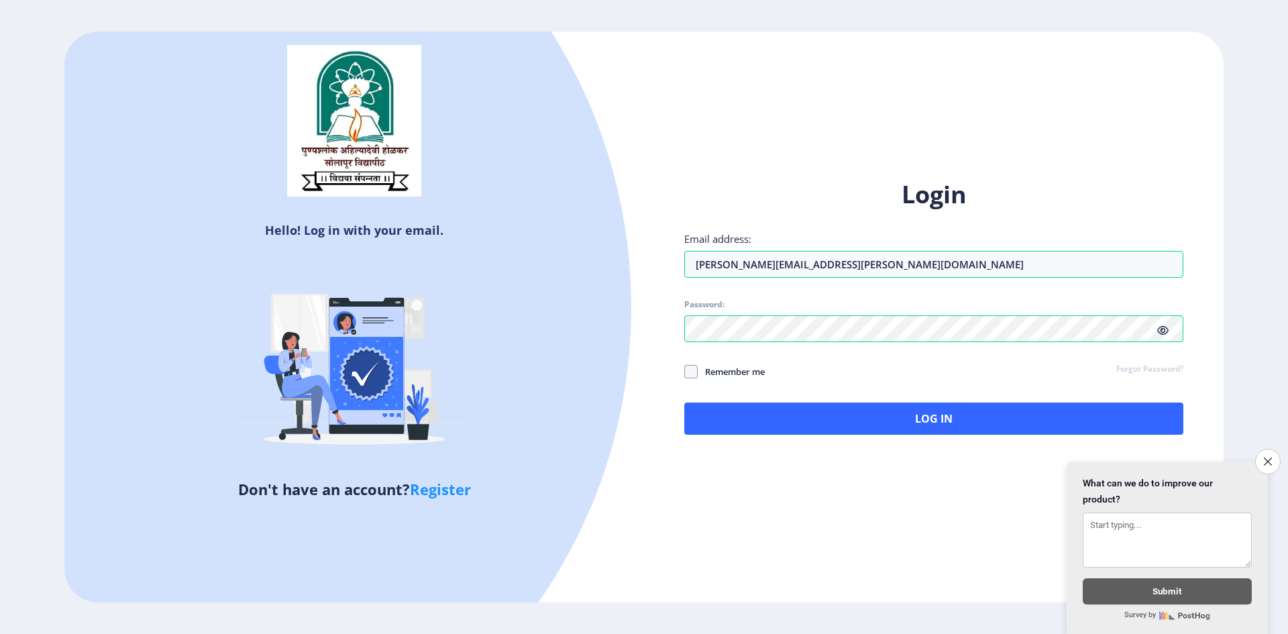
click at [1166, 331] on icon at bounding box center [1163, 330] width 11 height 10
click at [1270, 448] on button "Close survey" at bounding box center [1268, 462] width 28 height 28
